Goal: Communication & Community: Answer question/provide support

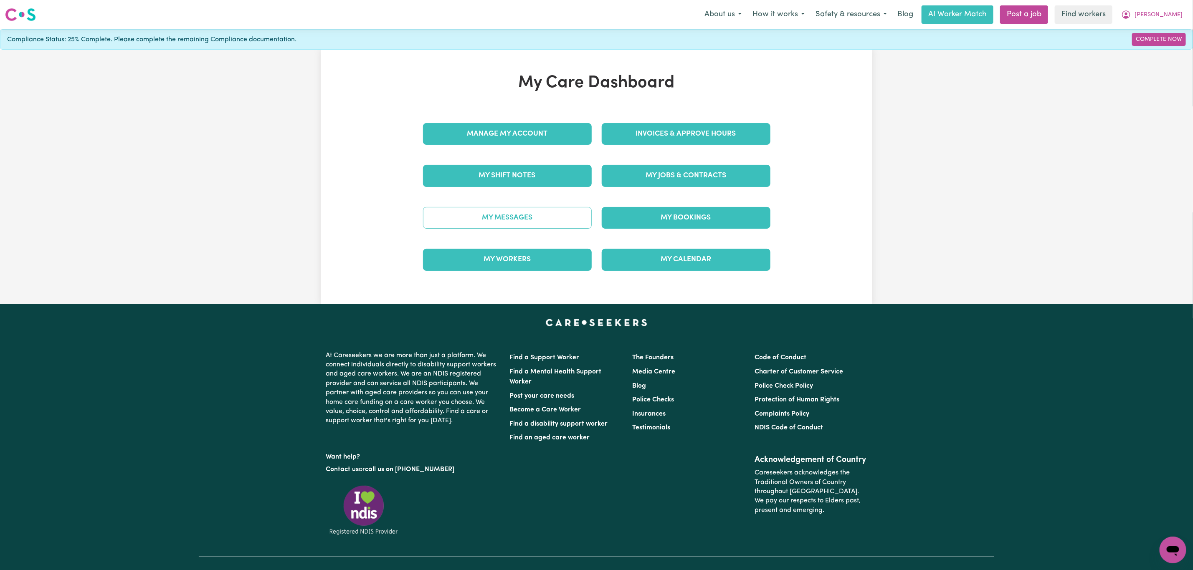
click at [502, 218] on link "My Messages" at bounding box center [507, 218] width 169 height 22
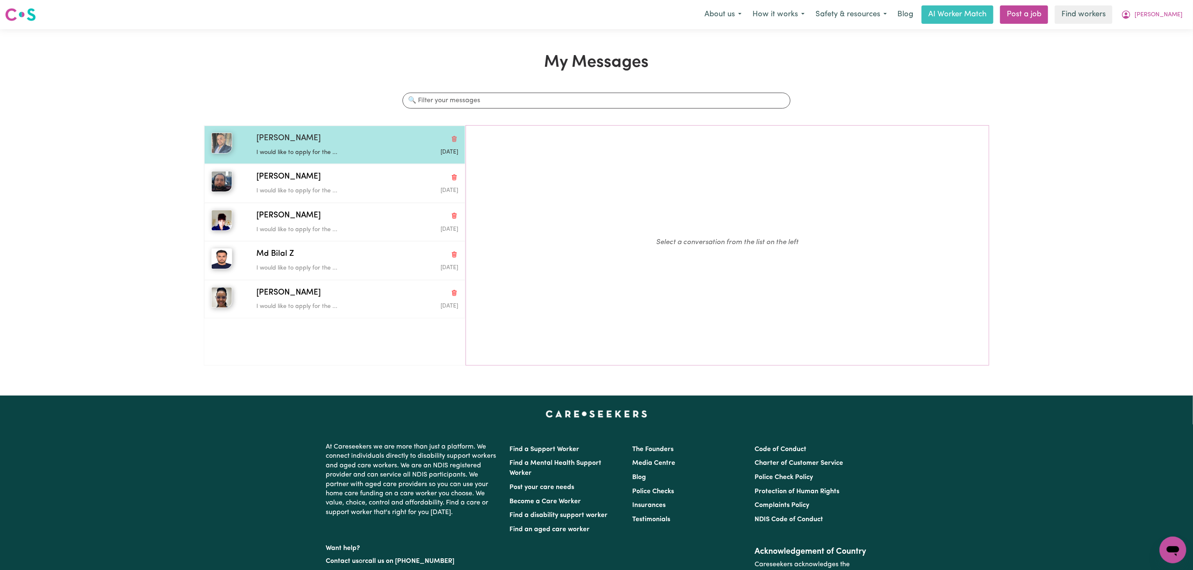
click at [339, 151] on p "I would like to apply for the ..." at bounding box center [323, 152] width 134 height 9
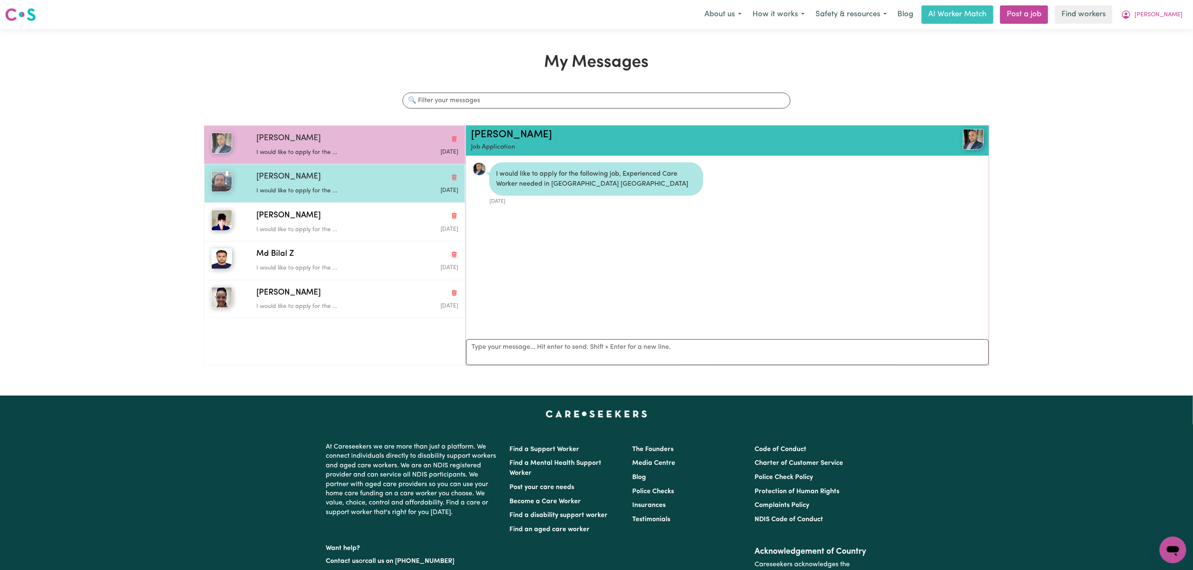
scroll to position [5, 0]
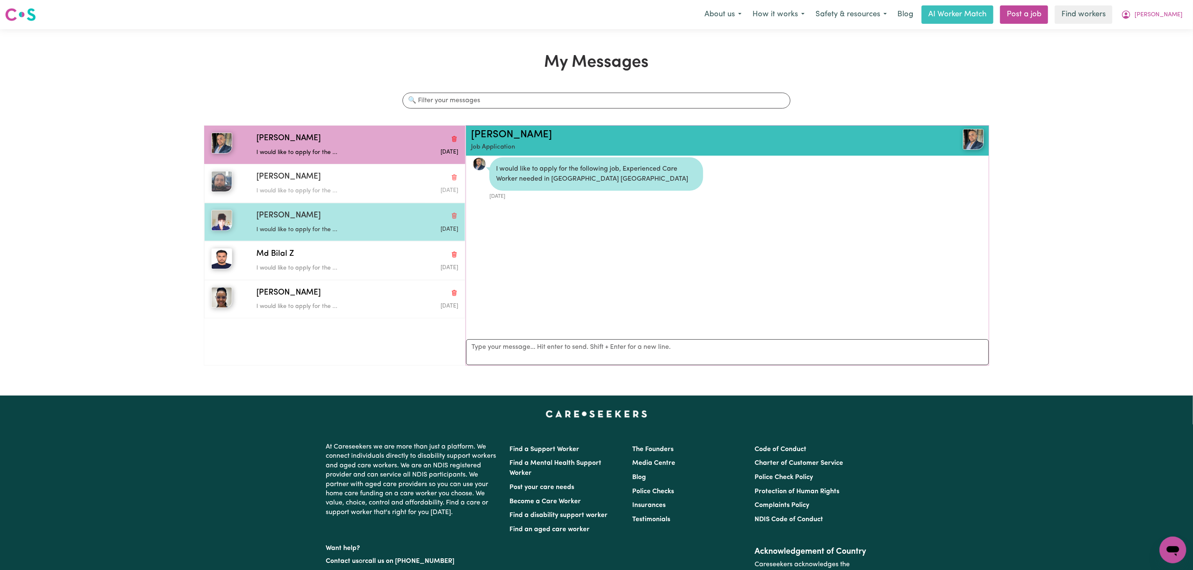
drag, startPoint x: 337, startPoint y: 183, endPoint x: 339, endPoint y: 217, distance: 33.8
click at [337, 185] on div "[PERSON_NAME] would like to apply for the ... [DATE]" at bounding box center [355, 183] width 205 height 24
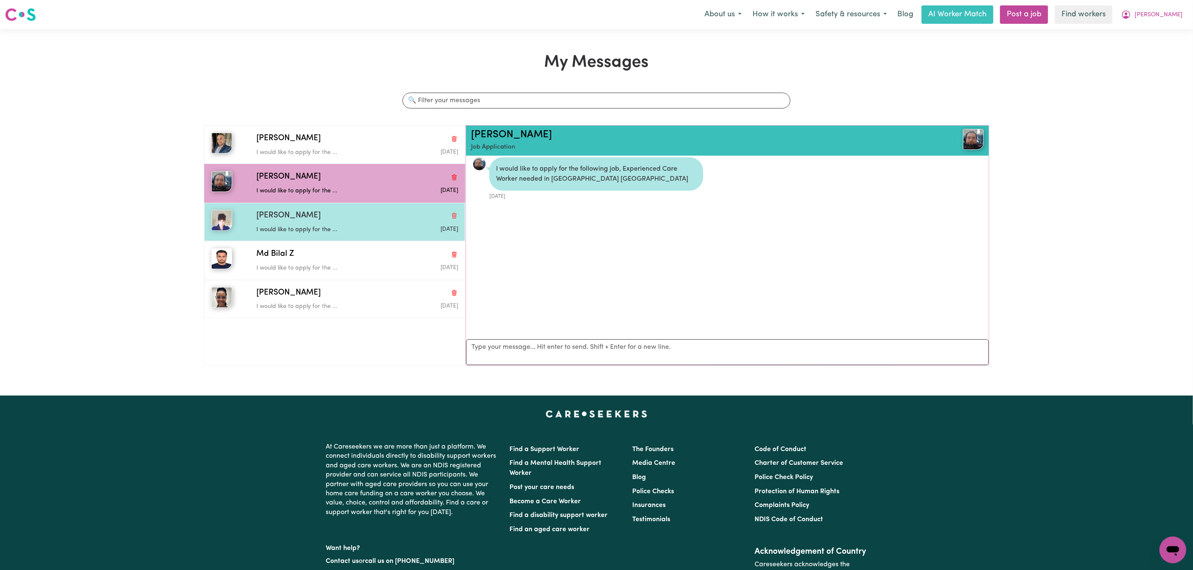
click at [338, 220] on div "[PERSON_NAME]" at bounding box center [357, 216] width 202 height 12
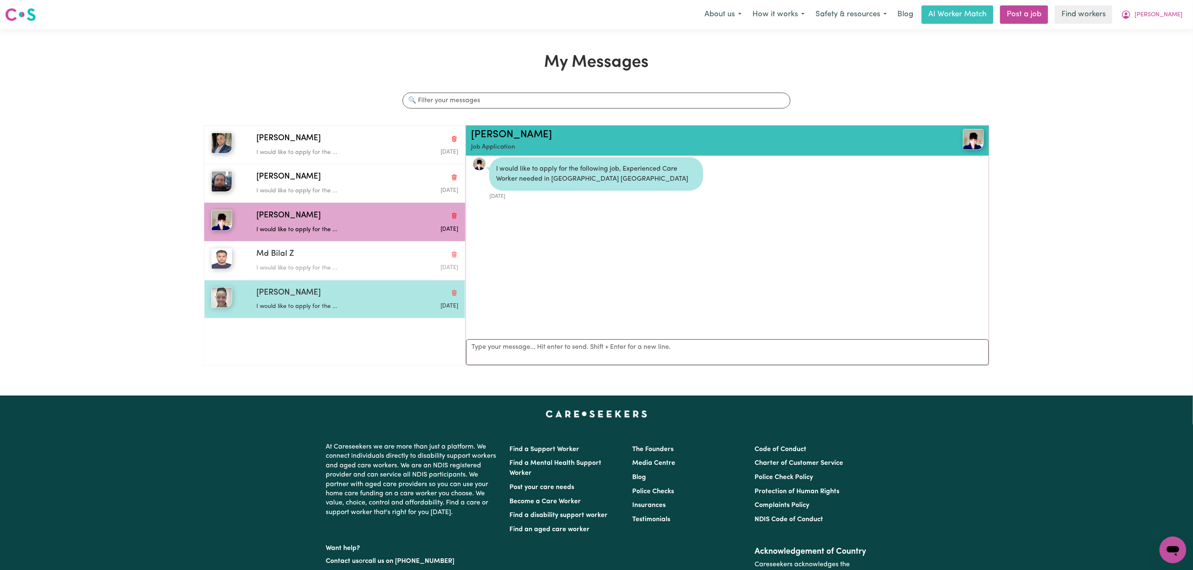
drag, startPoint x: 328, startPoint y: 262, endPoint x: 321, endPoint y: 297, distance: 36.3
click at [328, 265] on div "Md Bilal Z I would like to apply for the ... [DATE]" at bounding box center [355, 260] width 205 height 24
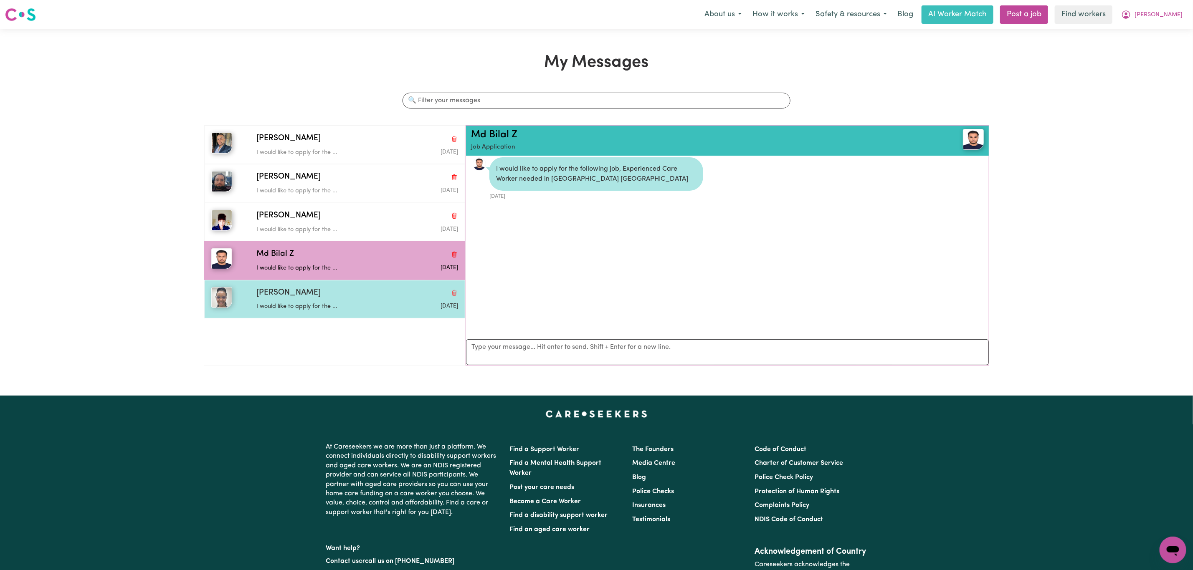
click at [320, 299] on div "[PERSON_NAME]" at bounding box center [357, 293] width 202 height 12
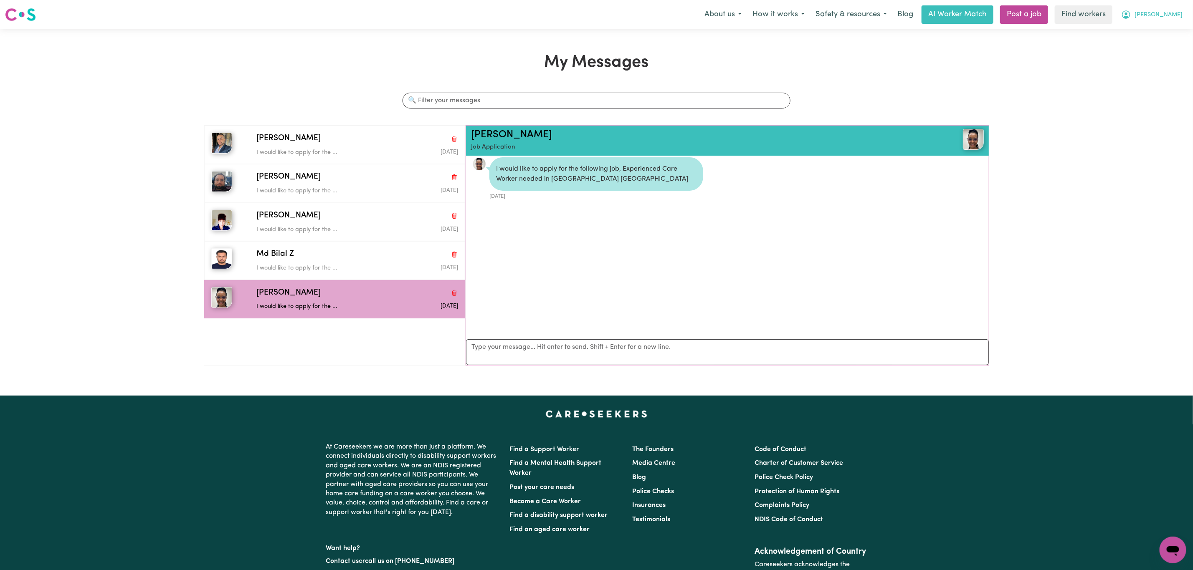
click at [1170, 13] on span "[PERSON_NAME]" at bounding box center [1159, 14] width 48 height 9
click at [1153, 54] on link "Logout" at bounding box center [1155, 48] width 66 height 16
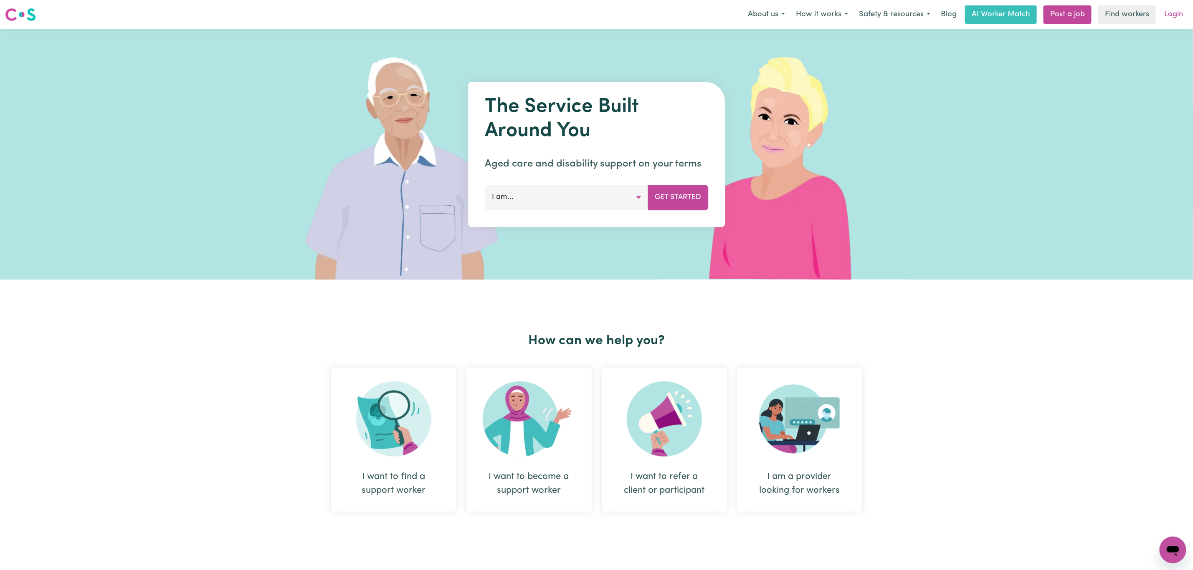
click at [1175, 6] on link "Login" at bounding box center [1173, 14] width 29 height 18
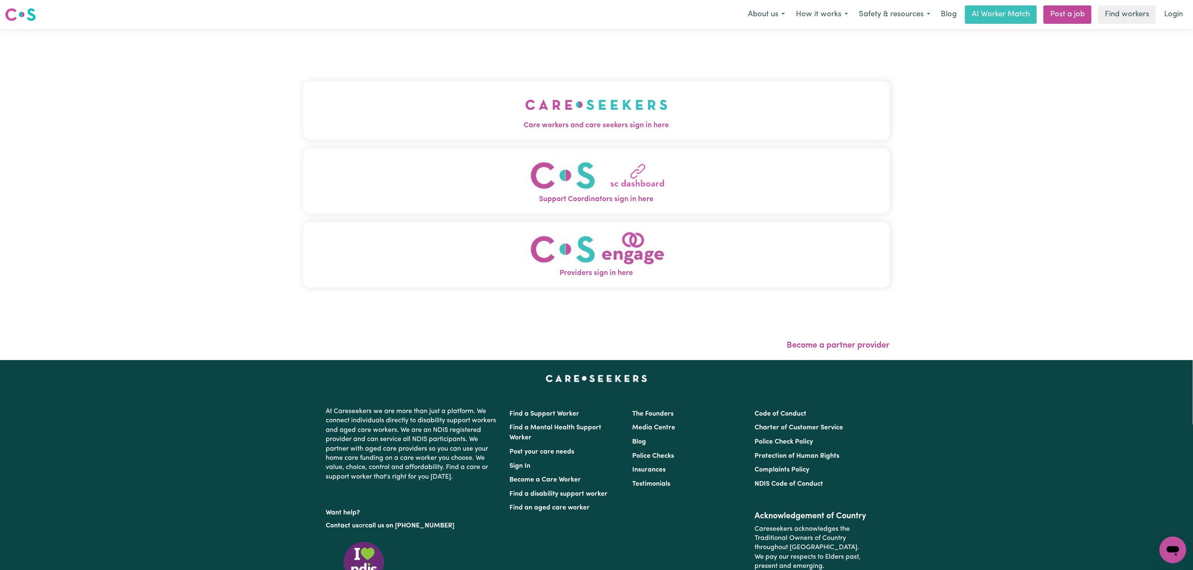
click at [427, 96] on button "Care workers and care seekers sign in here" at bounding box center [596, 110] width 587 height 58
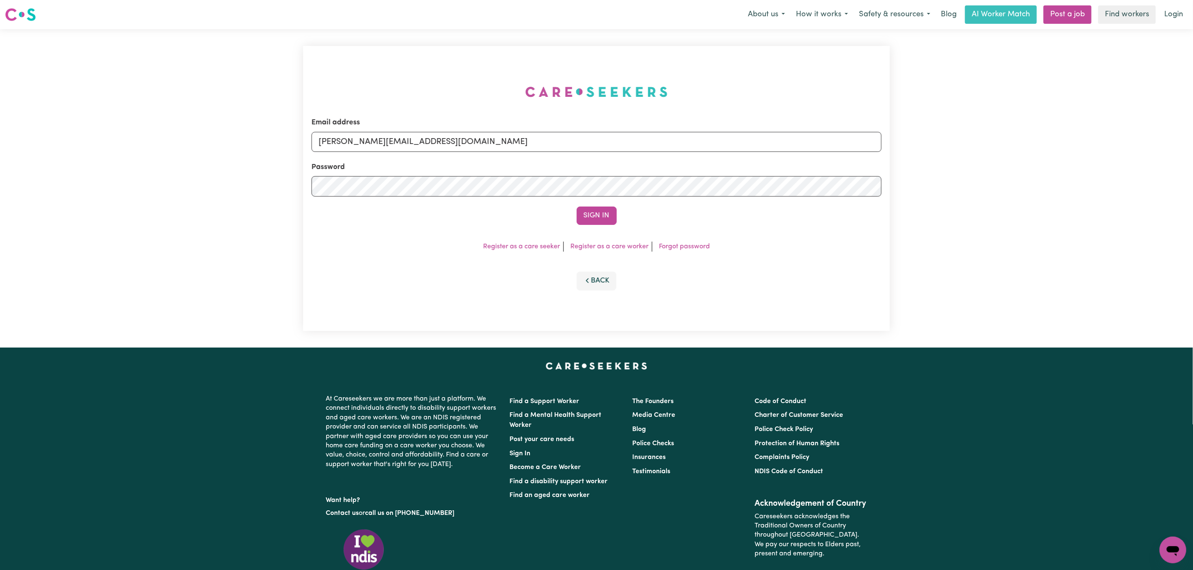
click at [410, 152] on form "Email address [PERSON_NAME][EMAIL_ADDRESS][DOMAIN_NAME] Password Sign In" at bounding box center [597, 171] width 570 height 108
click at [406, 139] on input "[PERSON_NAME][EMAIL_ADDRESS][DOMAIN_NAME]" at bounding box center [597, 142] width 570 height 20
drag, startPoint x: 367, startPoint y: 149, endPoint x: 663, endPoint y: 149, distance: 295.7
click at [663, 149] on input "[EMAIL_ADDRESS][PERSON_NAME][DOMAIN_NAME]" at bounding box center [597, 142] width 570 height 20
type input "superuser~[EMAIL_ADDRESS][DOMAIN_NAME]"
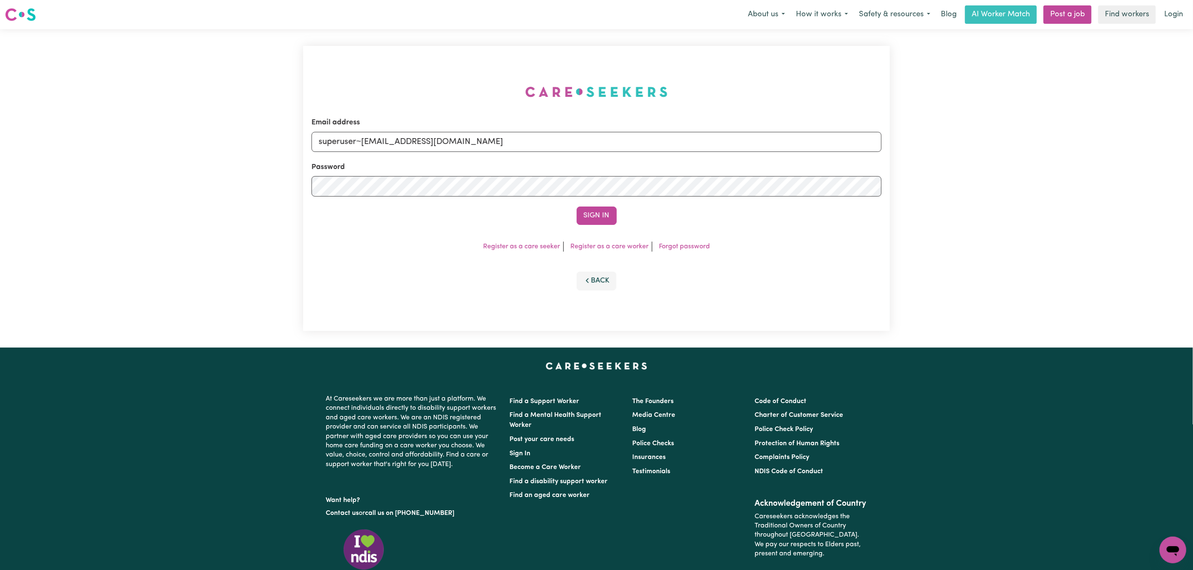
click at [577, 207] on button "Sign In" at bounding box center [597, 216] width 40 height 18
